Goal: Check status: Check status

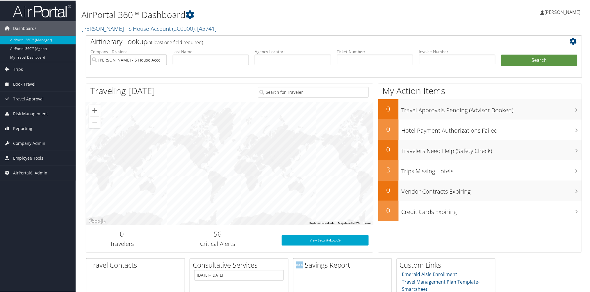
click at [161, 59] on input "[PERSON_NAME] - S House Account" at bounding box center [128, 59] width 76 height 11
click at [297, 55] on input "text" at bounding box center [293, 59] width 76 height 11
paste input "CPZQSQ"
type input "CPZQSQ"
click at [529, 56] on button "Search" at bounding box center [539, 60] width 76 height 12
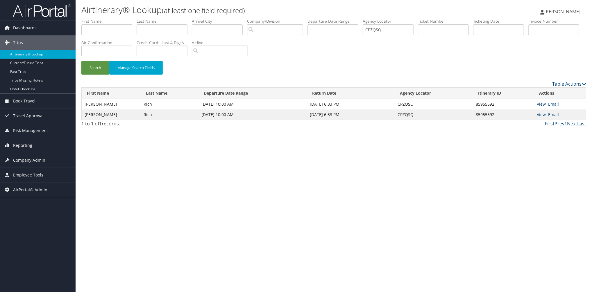
click at [540, 104] on link "View" at bounding box center [541, 104] width 9 height 6
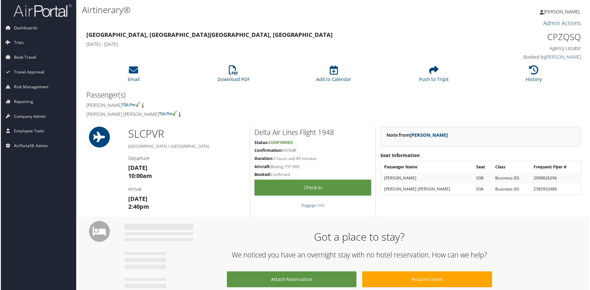
click at [499, 99] on div "Passenger(s) Dan Clair Rich Rebekah Elizabeth Rich" at bounding box center [333, 105] width 505 height 31
click at [229, 69] on icon at bounding box center [233, 70] width 9 height 9
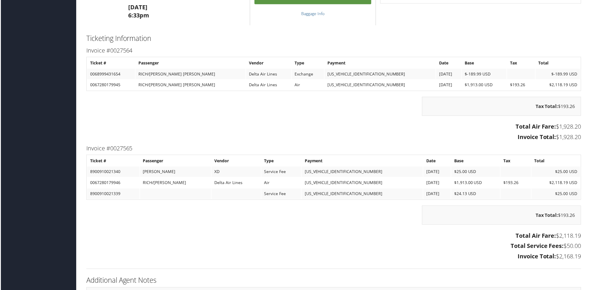
scroll to position [383, 0]
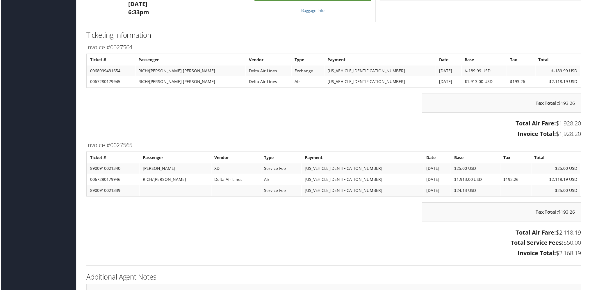
click at [574, 242] on h3 "Total Service Fees: $50.00" at bounding box center [334, 244] width 496 height 8
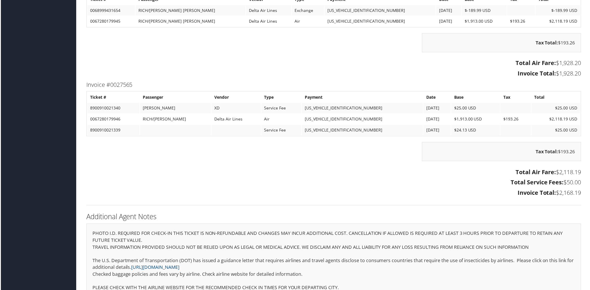
scroll to position [455, 0]
